Goal: Navigation & Orientation: Understand site structure

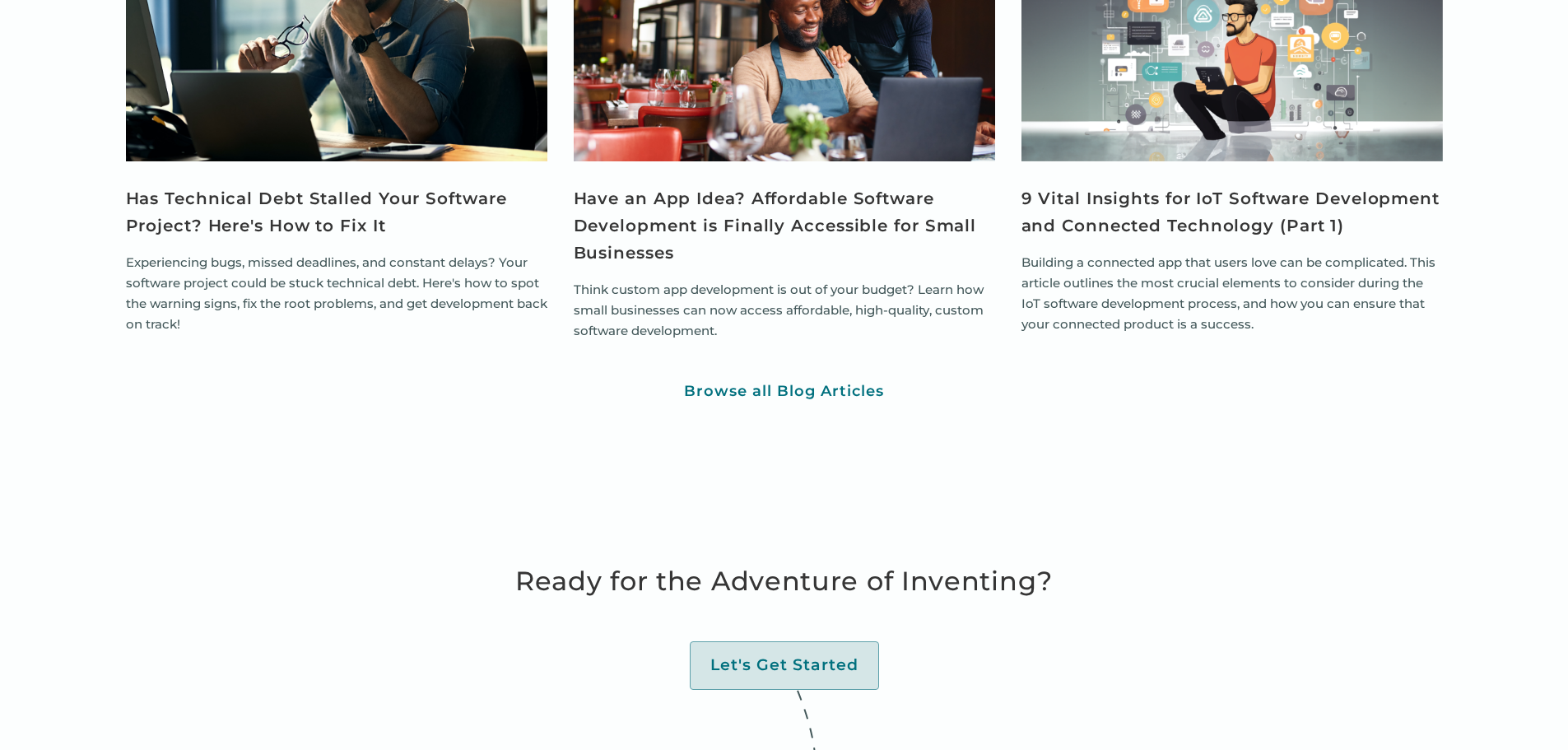
scroll to position [6485, 0]
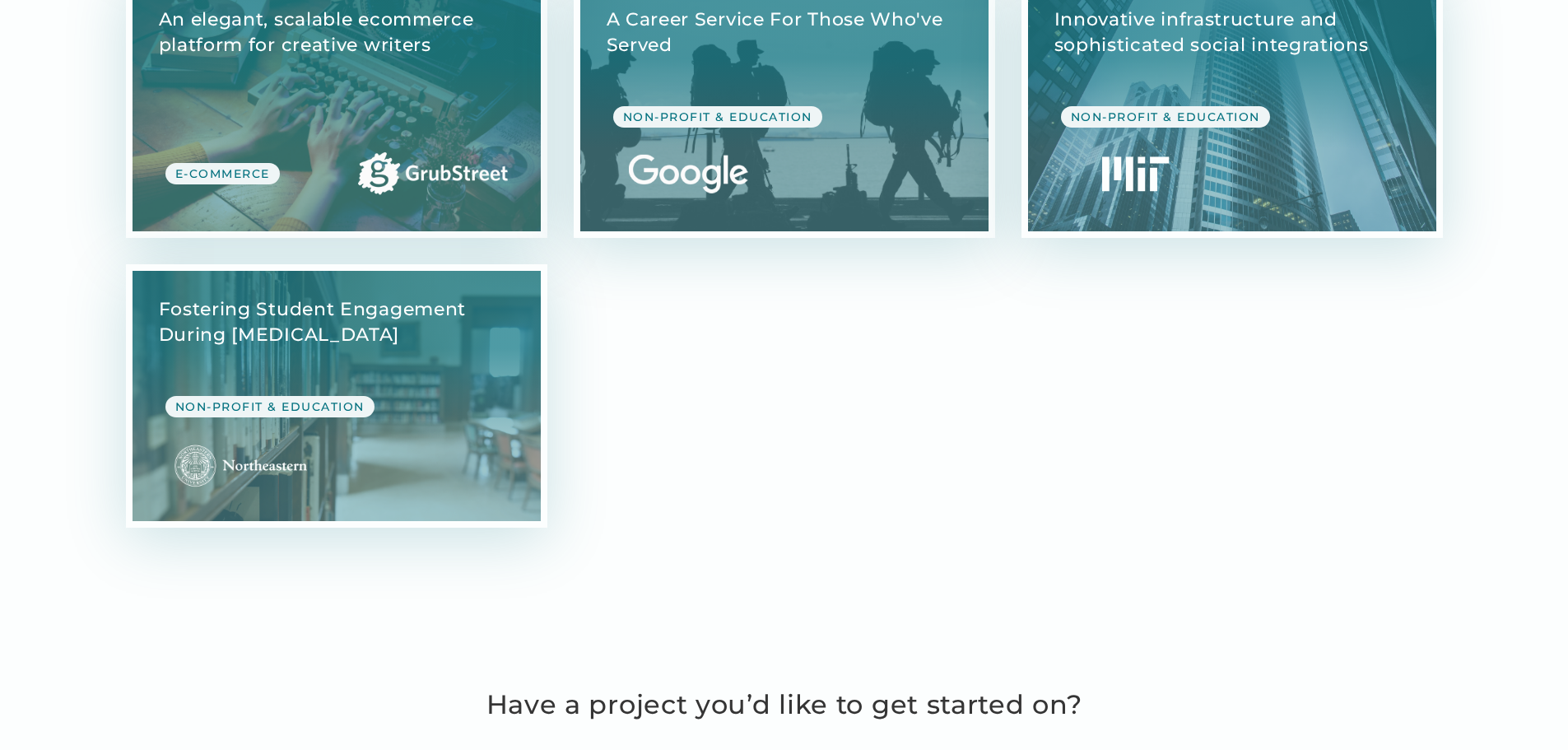
scroll to position [4854, 0]
